Goal: Information Seeking & Learning: Learn about a topic

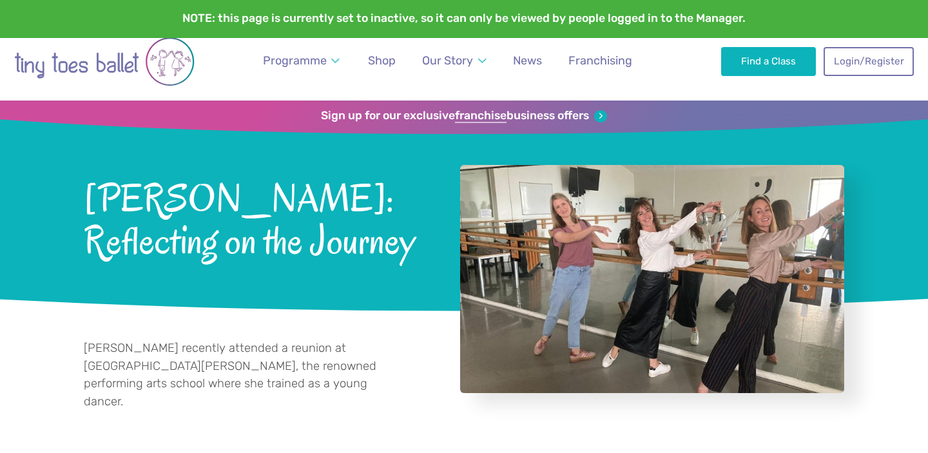
scroll to position [21, 0]
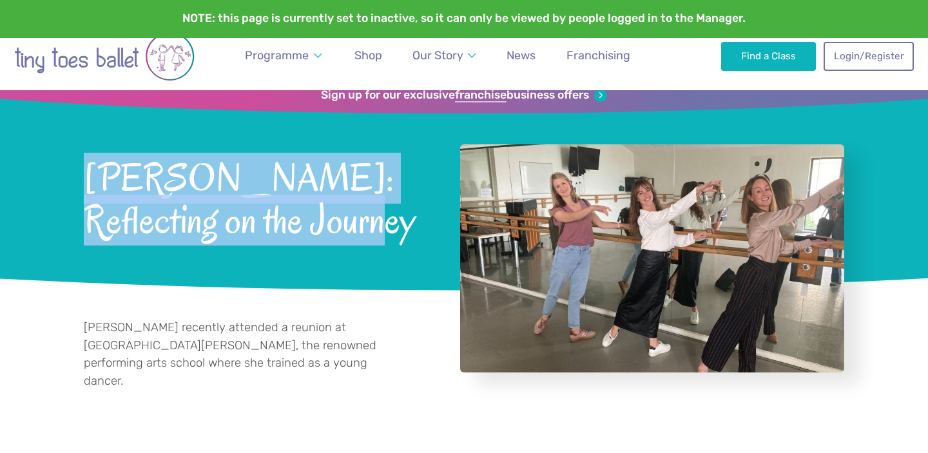
drag, startPoint x: 285, startPoint y: 249, endPoint x: 82, endPoint y: 183, distance: 214.1
click at [82, 183] on div "Sign up for our exclusive franchise business offers Emma Morgan: Reflecting on …" at bounding box center [464, 192] width 928 height 224
copy span "[PERSON_NAME]: Reflecting on the Journey"
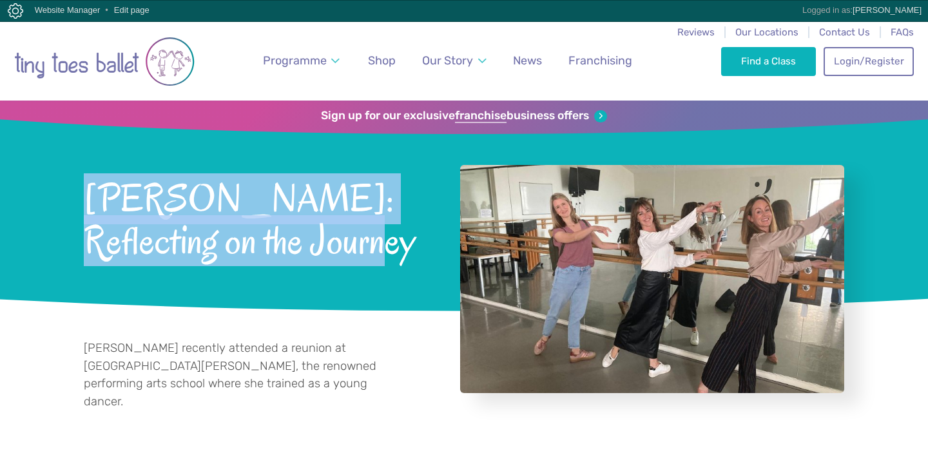
scroll to position [19, 0]
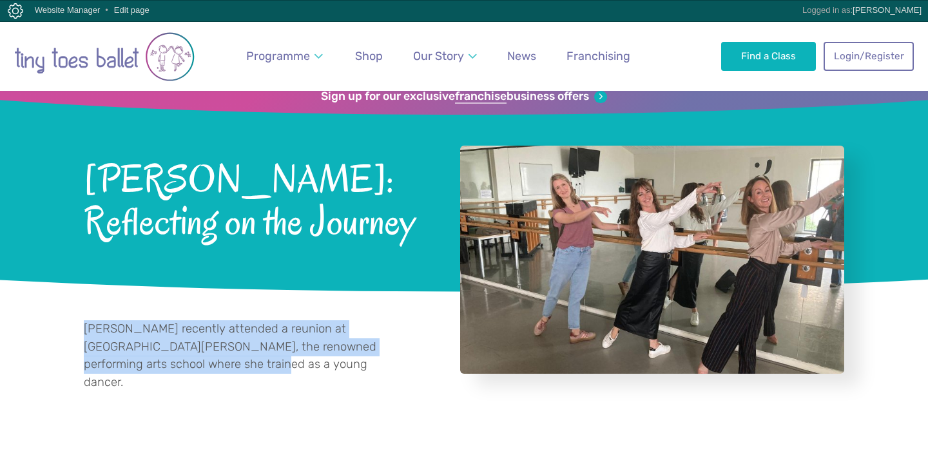
drag, startPoint x: 246, startPoint y: 366, endPoint x: 79, endPoint y: 329, distance: 171.0
click at [79, 329] on div "[PERSON_NAME] recently attended a reunion at [GEOGRAPHIC_DATA][PERSON_NAME], th…" at bounding box center [464, 354] width 928 height 99
copy p "[PERSON_NAME] recently attended a reunion at [GEOGRAPHIC_DATA][PERSON_NAME], th…"
click at [515, 62] on link "News" at bounding box center [521, 56] width 41 height 29
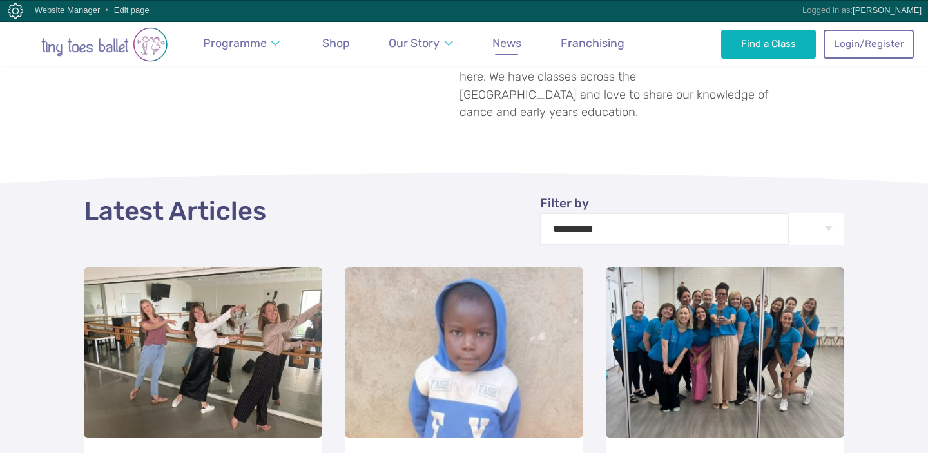
scroll to position [464, 0]
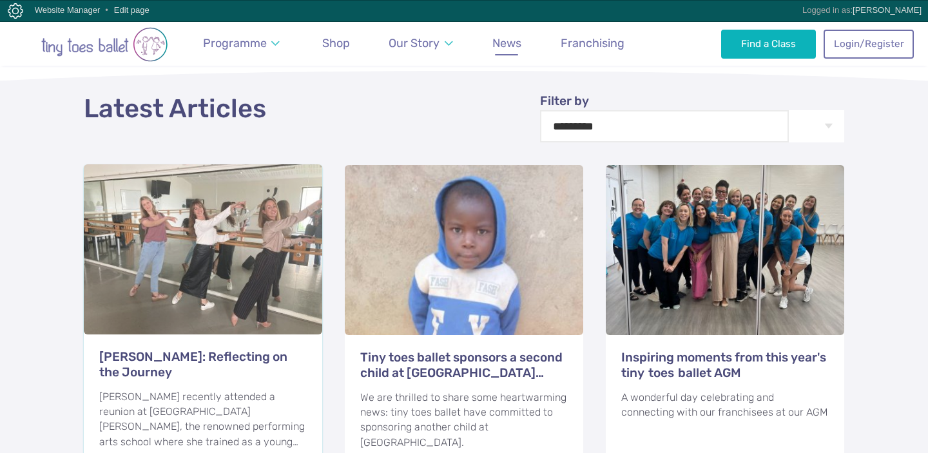
click at [239, 224] on div at bounding box center [203, 249] width 238 height 170
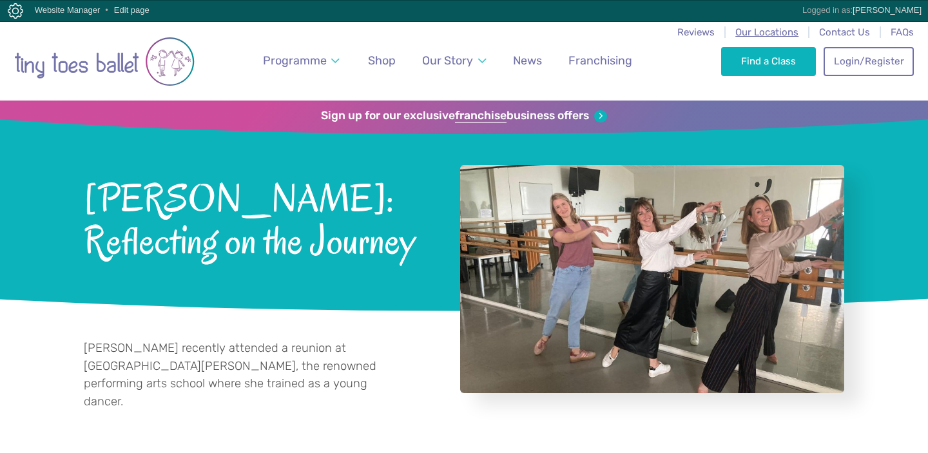
click at [773, 32] on span "Our Locations" at bounding box center [766, 32] width 63 height 12
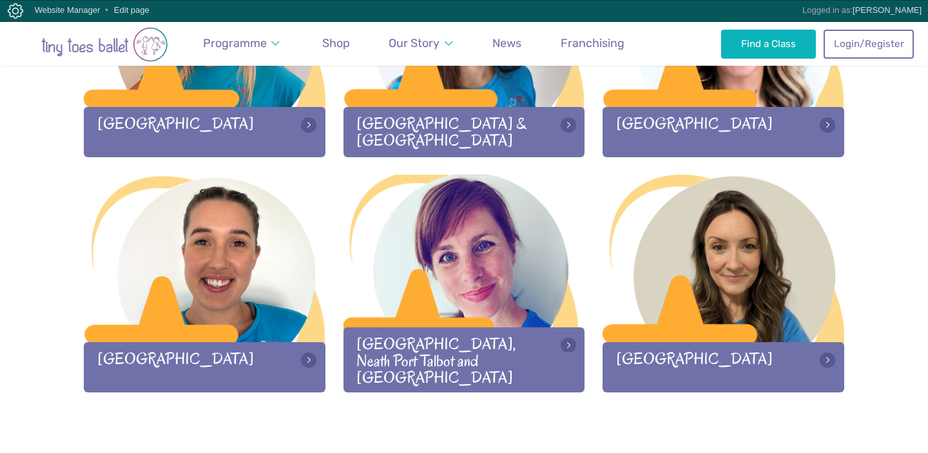
scroll to position [1731, 0]
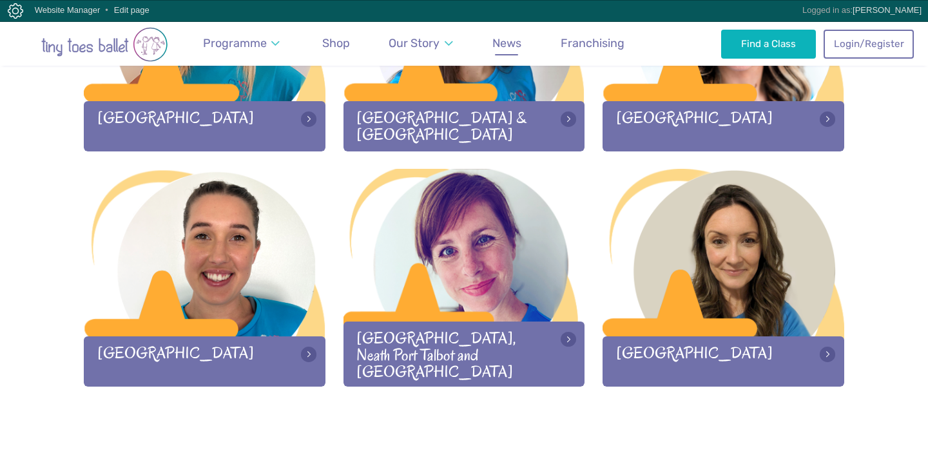
click at [508, 43] on span "News" at bounding box center [506, 43] width 29 height 14
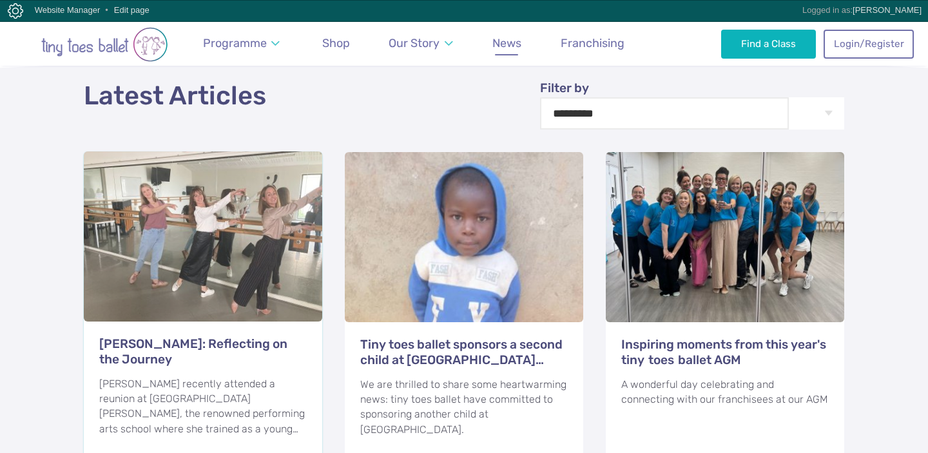
scroll to position [482, 0]
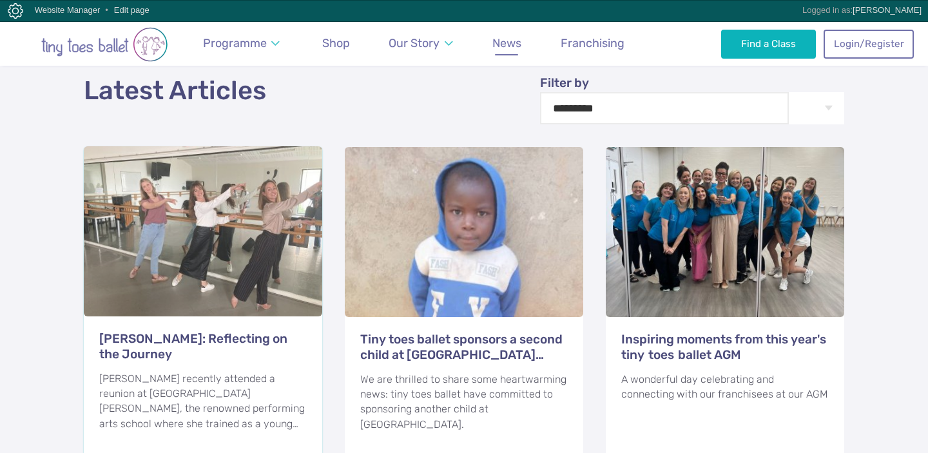
click at [234, 331] on h3 "[PERSON_NAME]: Reflecting on the Journey" at bounding box center [202, 346] width 207 height 31
